Goal: Task Accomplishment & Management: Use online tool/utility

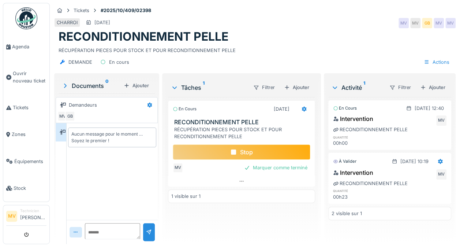
click at [222, 152] on div "Stop" at bounding box center [242, 151] width 138 height 15
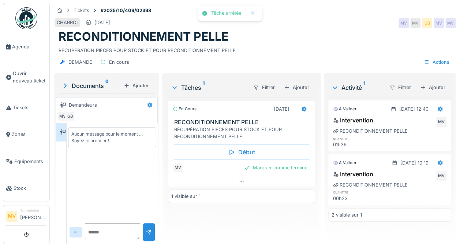
click at [250, 170] on div "Marquer comme terminé" at bounding box center [275, 168] width 69 height 10
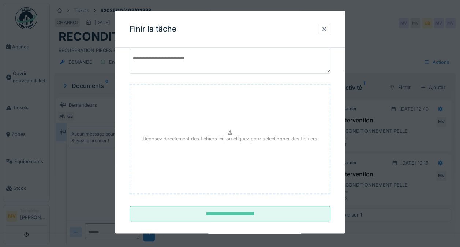
scroll to position [40, 0]
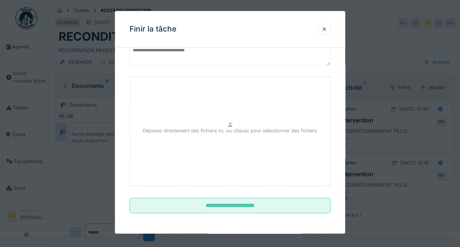
click at [204, 208] on input "**********" at bounding box center [230, 205] width 201 height 15
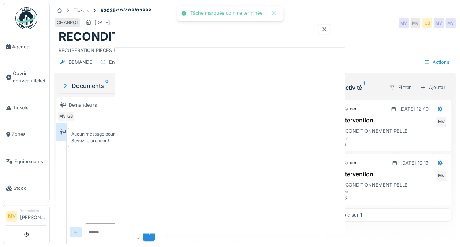
scroll to position [0, 0]
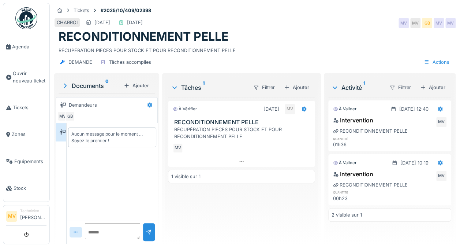
click at [22, 11] on img at bounding box center [26, 18] width 22 height 22
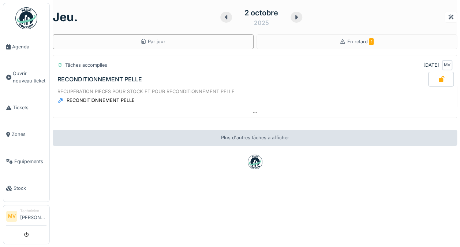
click at [366, 41] on div "En retard 1" at bounding box center [357, 41] width 201 height 15
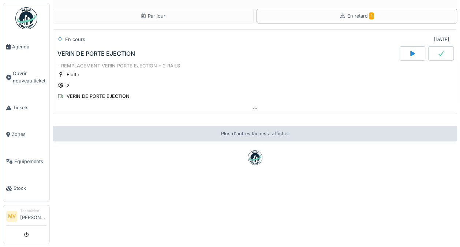
click at [12, 106] on li "Tickets" at bounding box center [26, 107] width 40 height 7
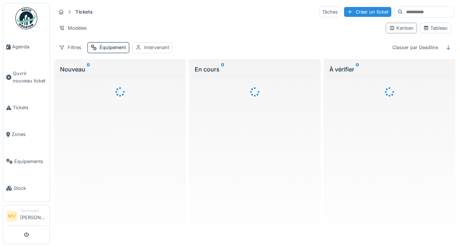
click at [13, 71] on span "Ouvrir nouveau ticket" at bounding box center [30, 77] width 34 height 14
